Goal: Task Accomplishment & Management: Manage account settings

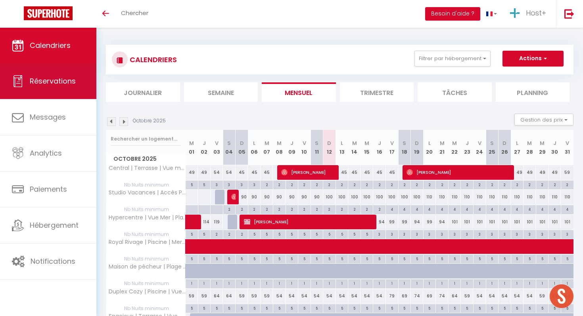
click at [46, 89] on link "Réservations" at bounding box center [48, 81] width 96 height 36
select select "not_cancelled"
select select
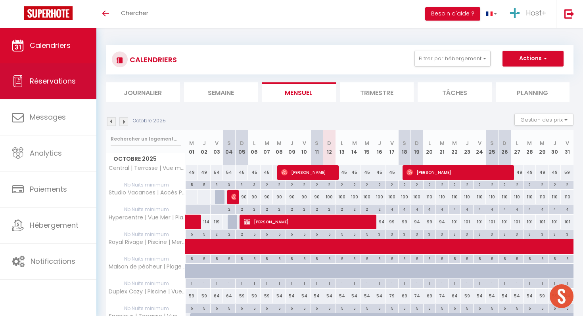
select select
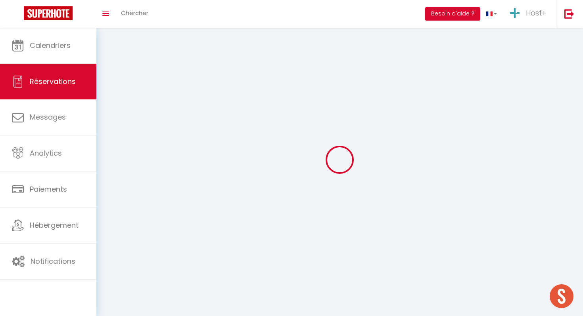
select select
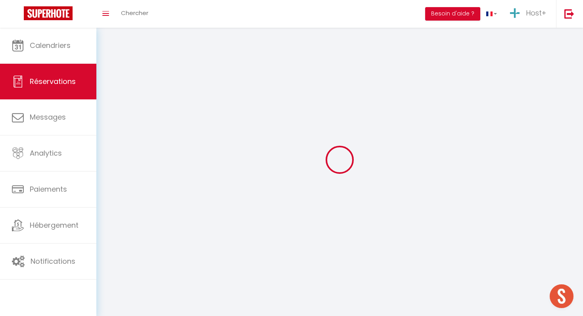
select select
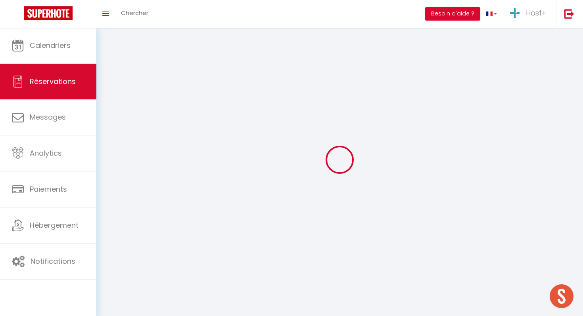
select select
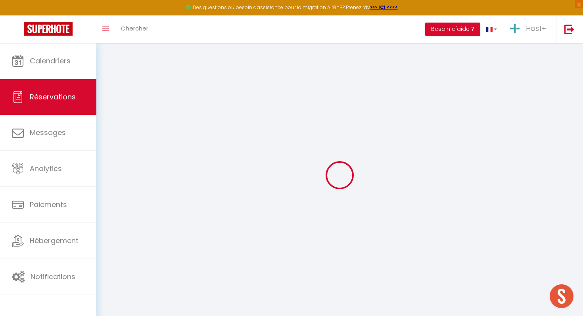
select select
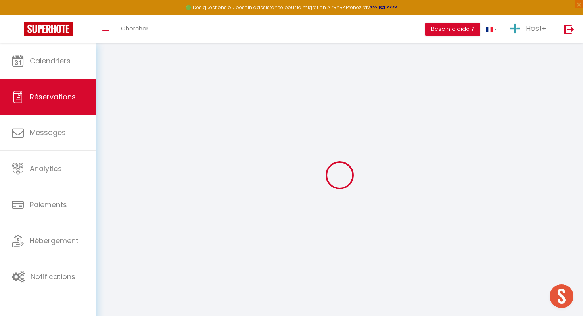
select select
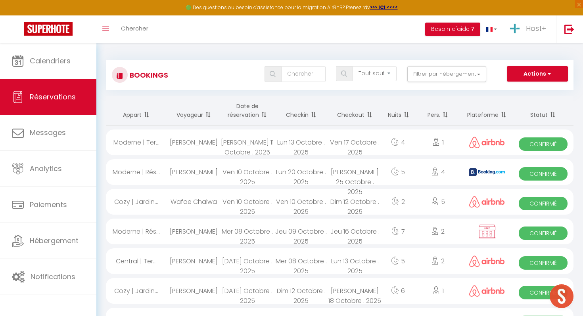
scroll to position [11, 0]
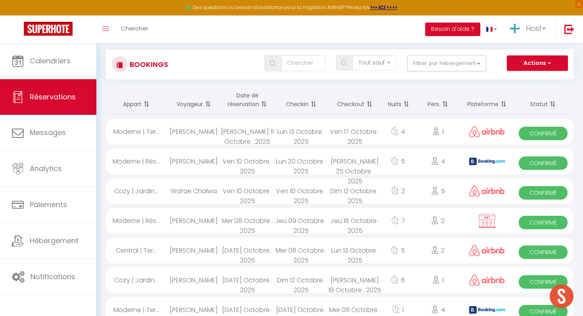
click at [257, 192] on div "Ven 10 Octobre . 2025" at bounding box center [247, 191] width 54 height 26
select select "OK"
select select "0"
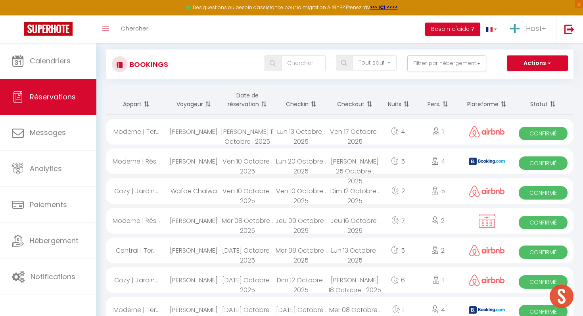
select select "1"
select select
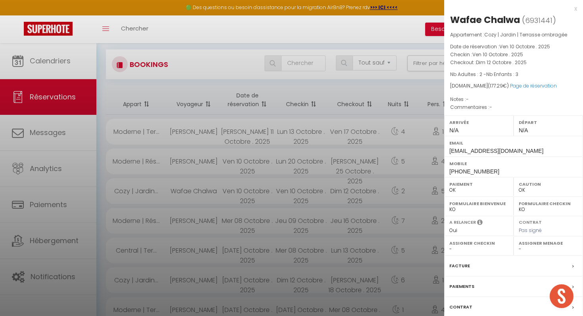
select select "42707"
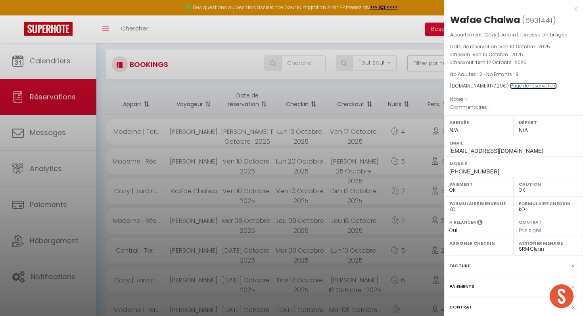
click at [516, 84] on link "Page de réservation" at bounding box center [533, 85] width 47 height 7
click at [281, 177] on div at bounding box center [291, 158] width 583 height 316
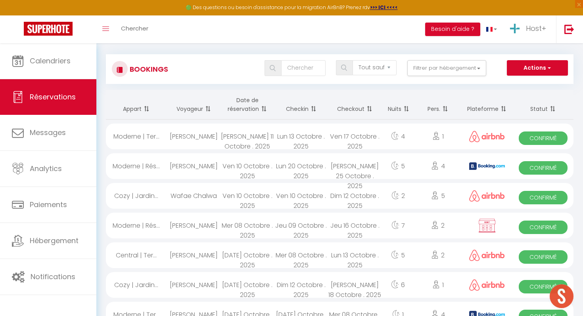
scroll to position [4, 0]
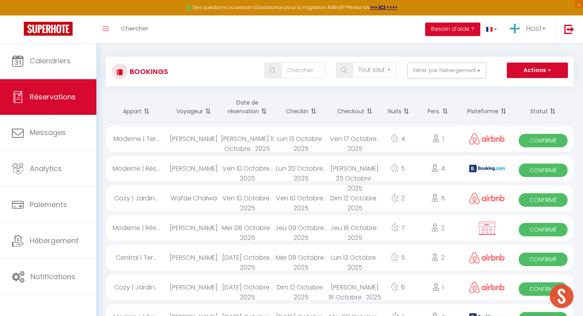
click at [270, 165] on div "Ven 10 Octobre . 2025" at bounding box center [247, 169] width 54 height 26
select select "KO"
select select "51410"
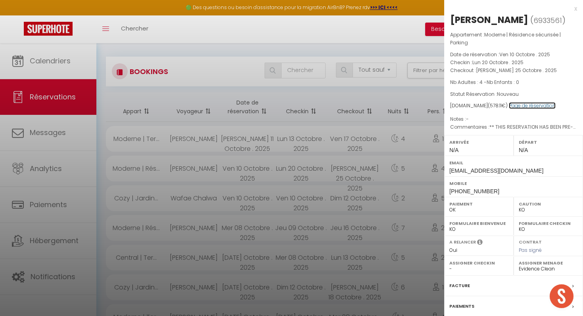
click at [517, 103] on link "Page de réservation" at bounding box center [532, 105] width 47 height 7
click at [245, 161] on div at bounding box center [291, 158] width 583 height 316
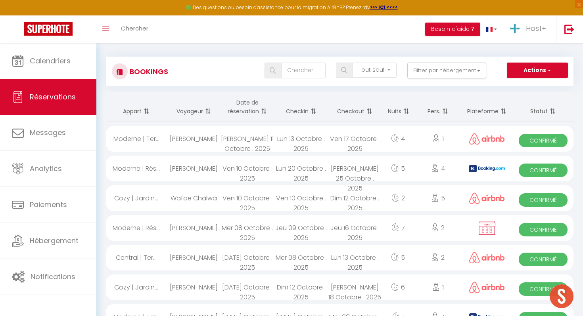
click at [251, 140] on div "[PERSON_NAME] 11 Octobre . 2025" at bounding box center [247, 139] width 54 height 26
select select "OK"
select select "53506"
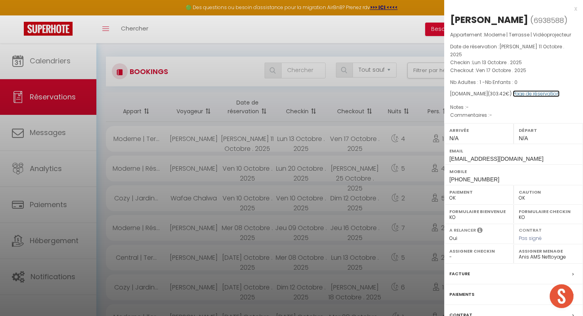
click at [519, 90] on link "Page de réservation" at bounding box center [536, 93] width 47 height 7
